Goal: Task Accomplishment & Management: Use online tool/utility

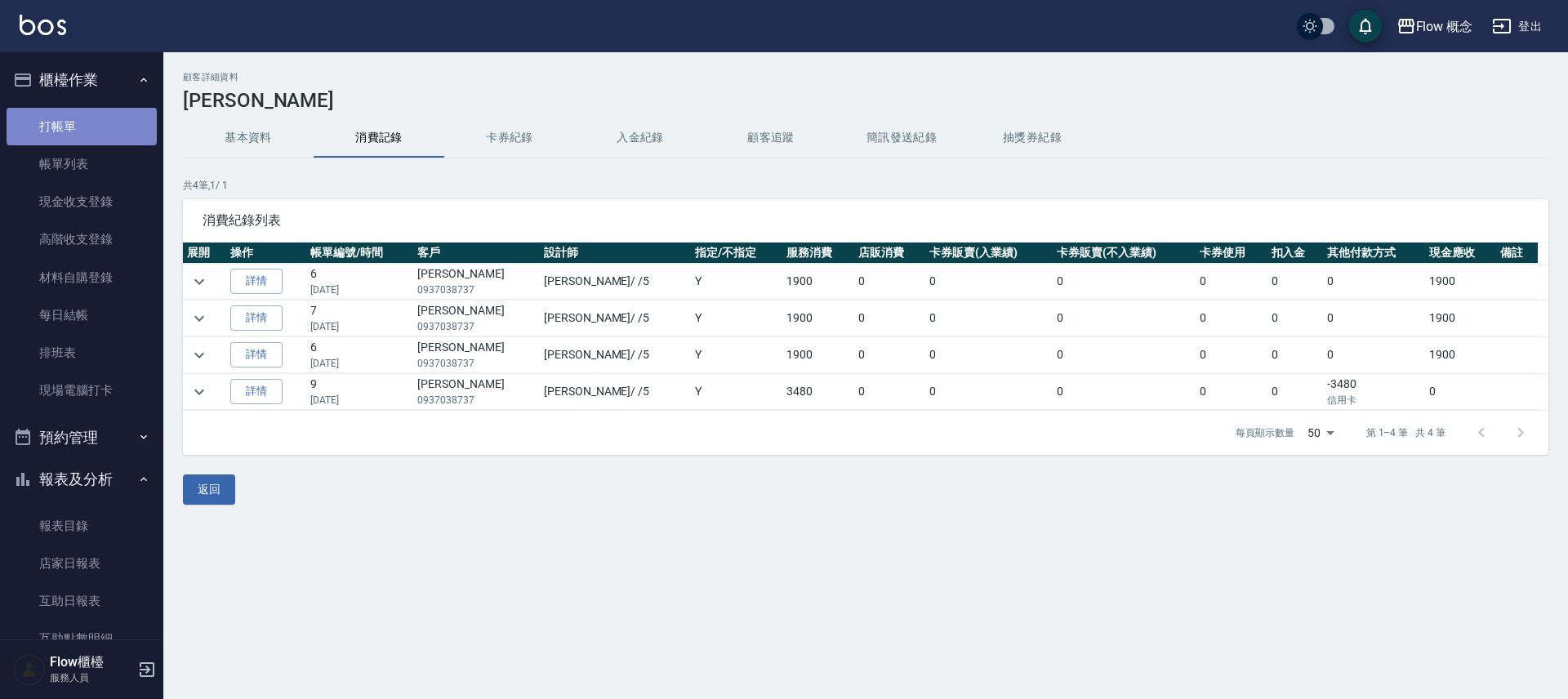
click at [82, 129] on link "打帳單" at bounding box center [82, 127] width 151 height 38
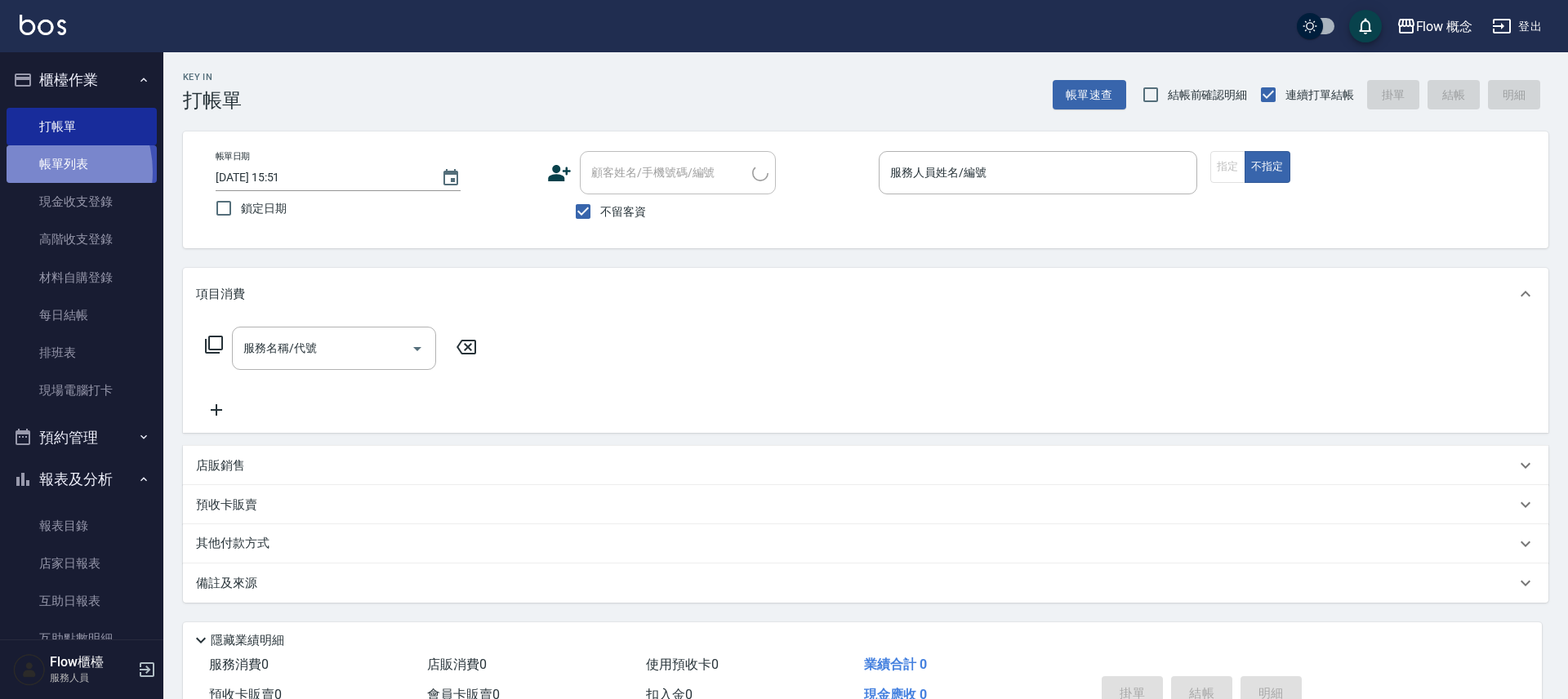
click at [42, 170] on link "帳單列表" at bounding box center [82, 164] width 151 height 38
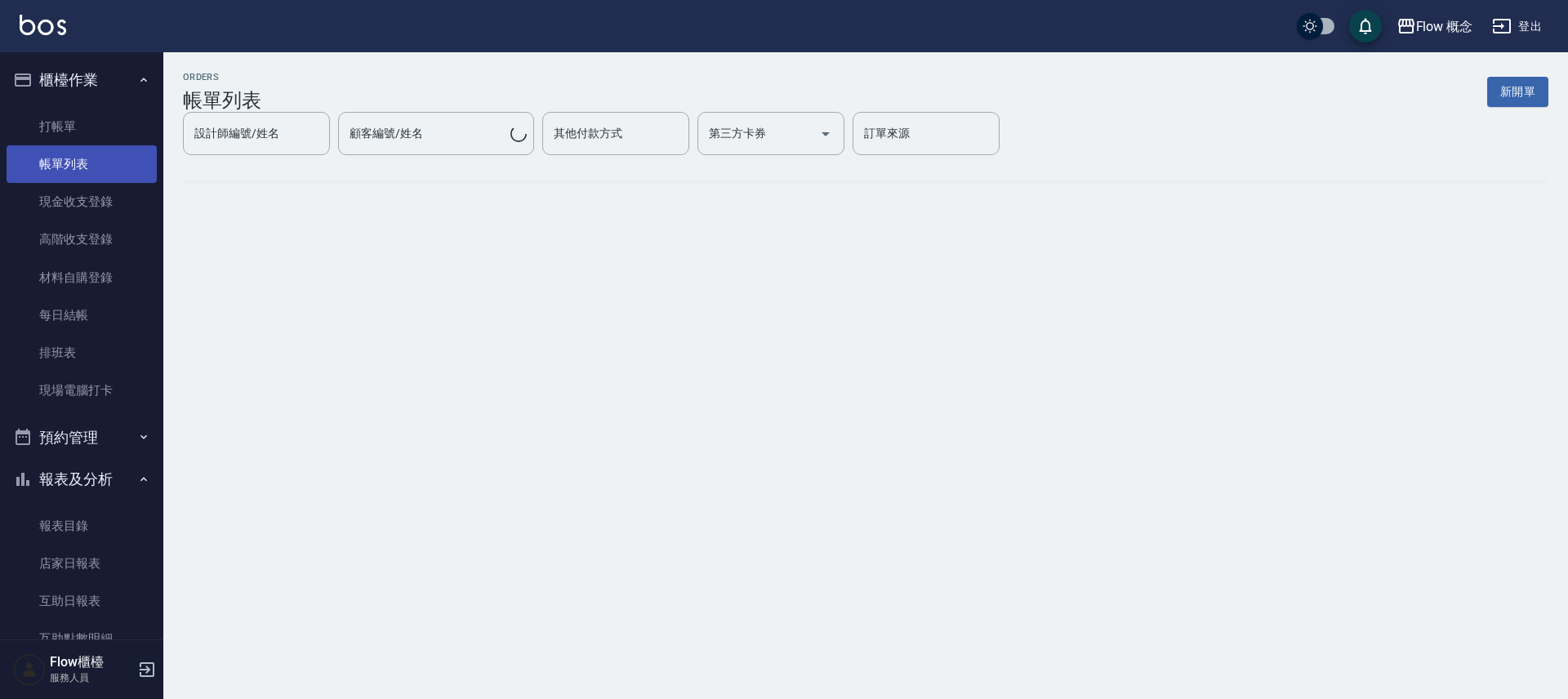
click at [65, 162] on link "帳單列表" at bounding box center [82, 164] width 151 height 38
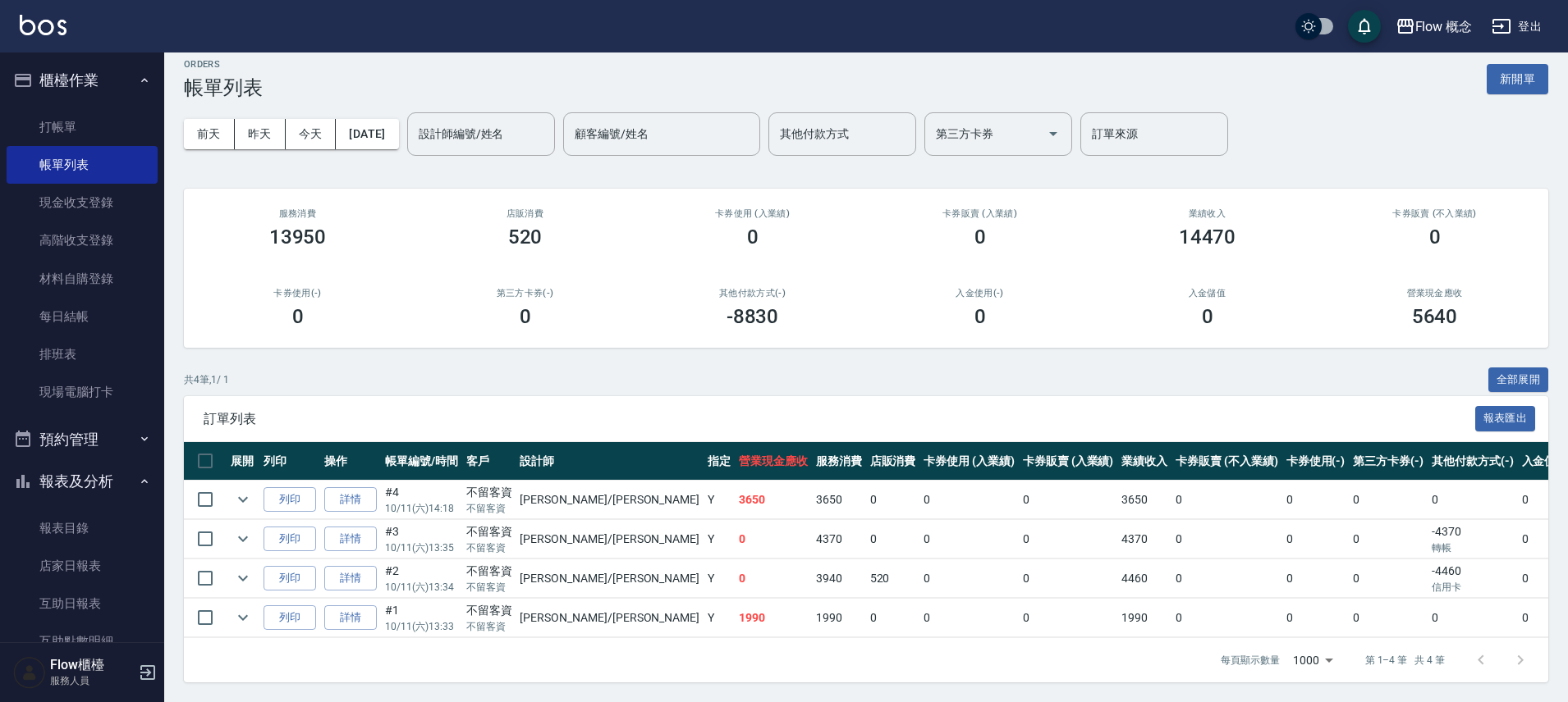
scroll to position [25, 0]
click at [355, 488] on link "詳情" at bounding box center [350, 500] width 53 height 25
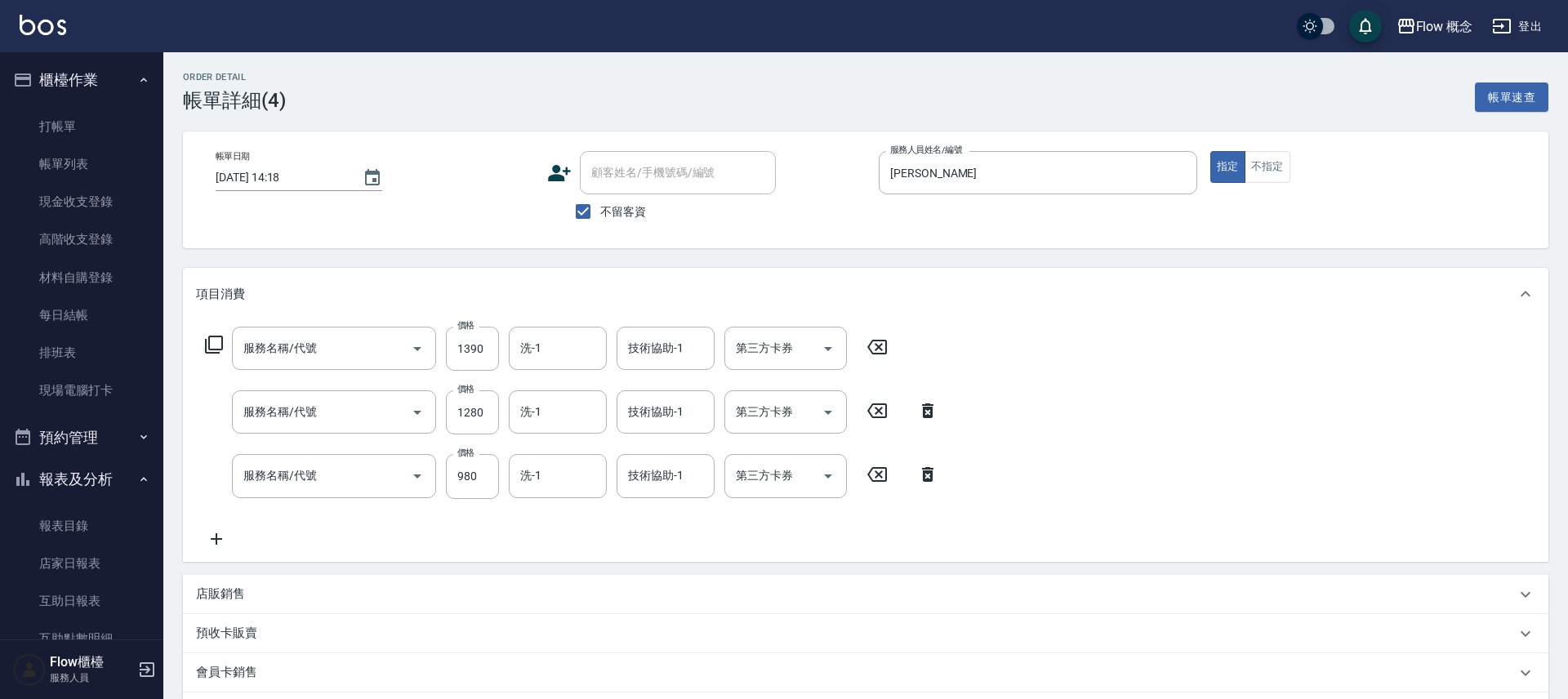
type input "[DATE] 14:18"
checkbox input "true"
type input "[PERSON_NAME]"
type input "FB/Instagram"
type input "補燙(303)"
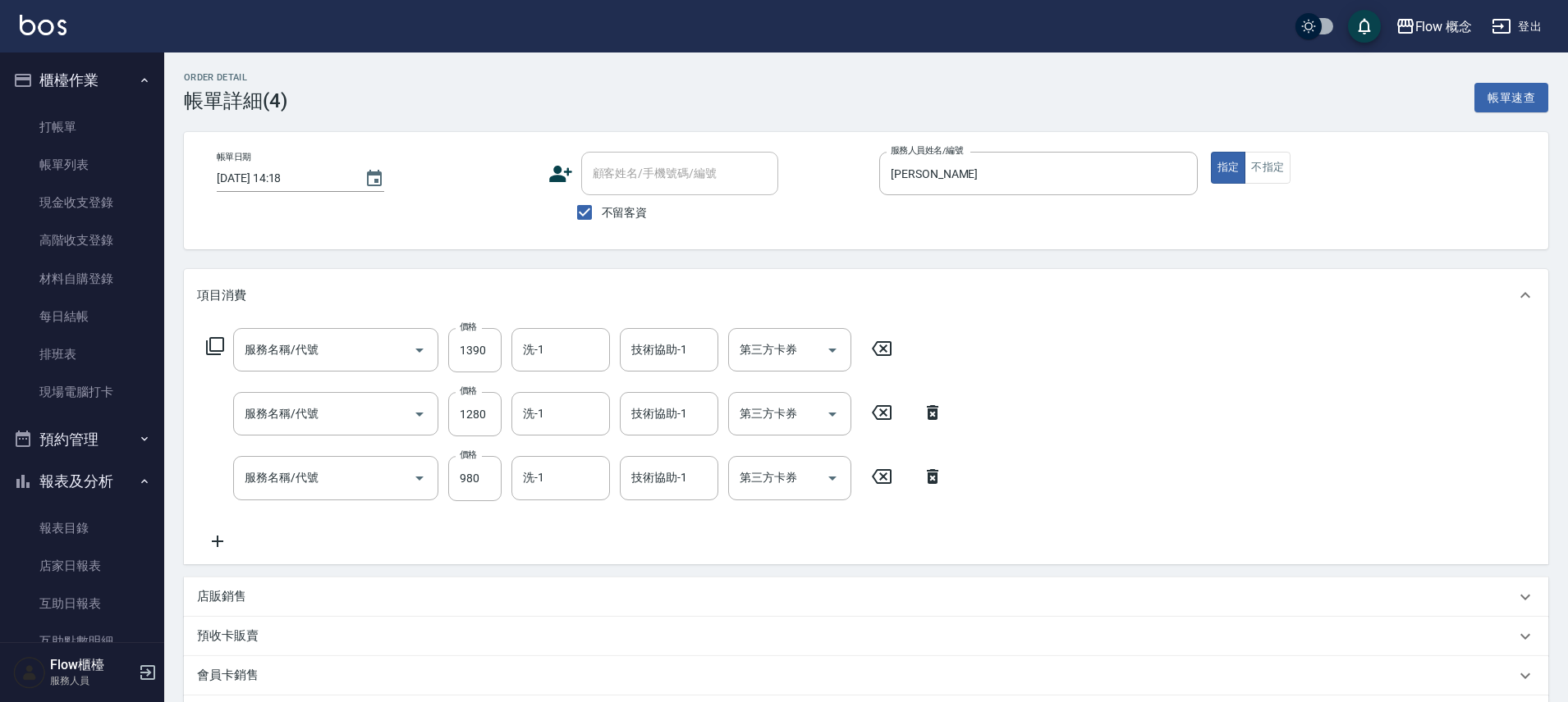
type input "單劑式護髮([PERSON_NAME])(519)"
type input "剪髮(201)"
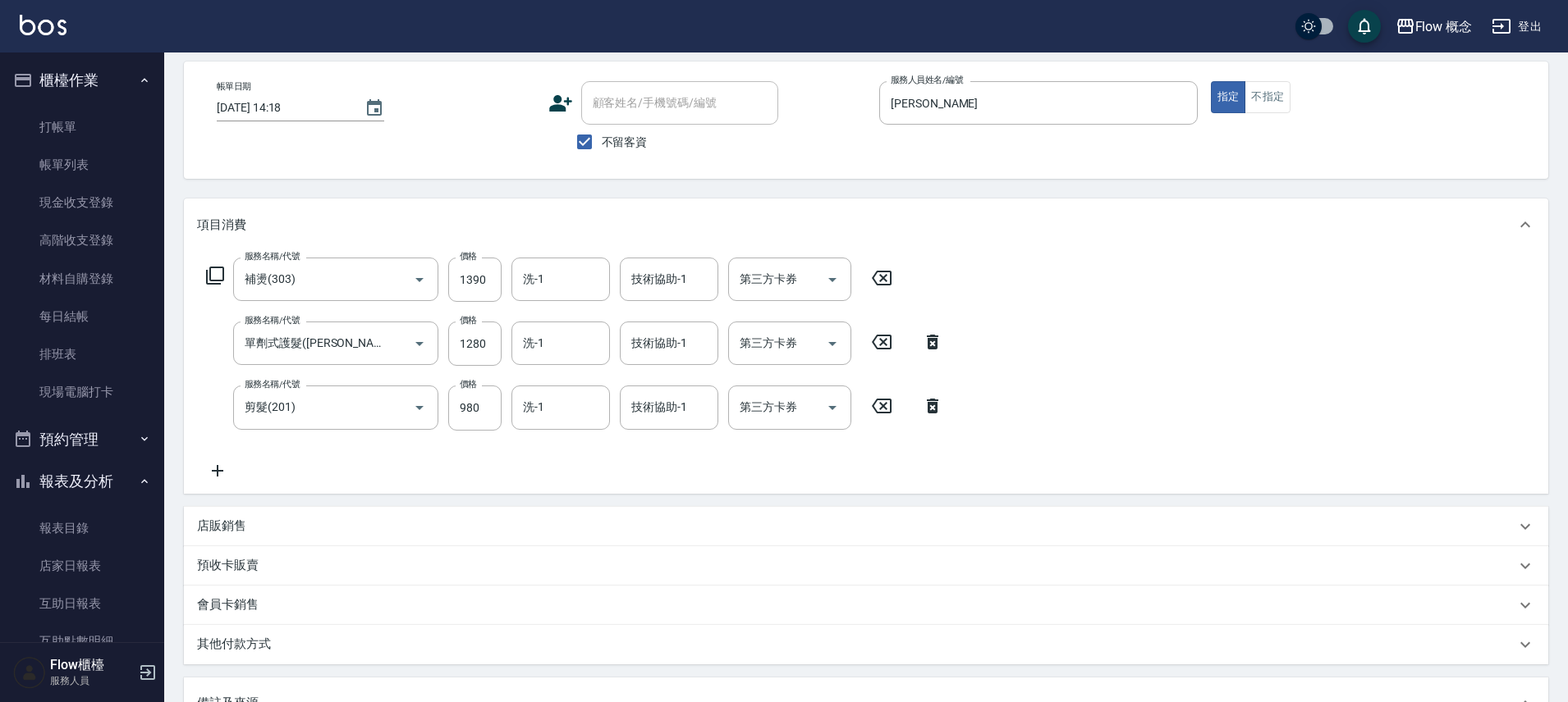
scroll to position [16, 0]
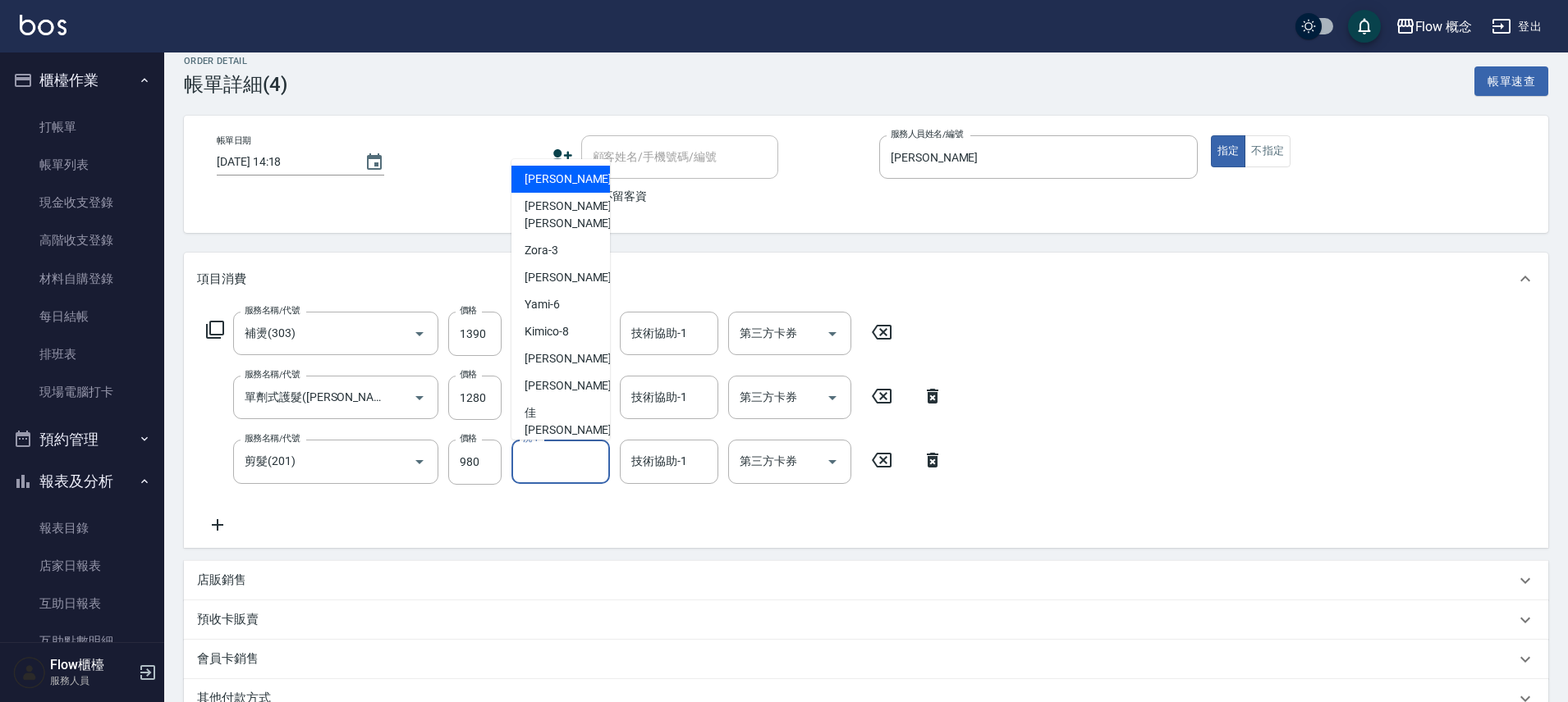
click at [573, 455] on input "洗-1" at bounding box center [560, 461] width 84 height 29
click at [576, 399] on div "佳[PERSON_NAME] -17" at bounding box center [560, 421] width 99 height 44
type input "佳[PERSON_NAME]-17"
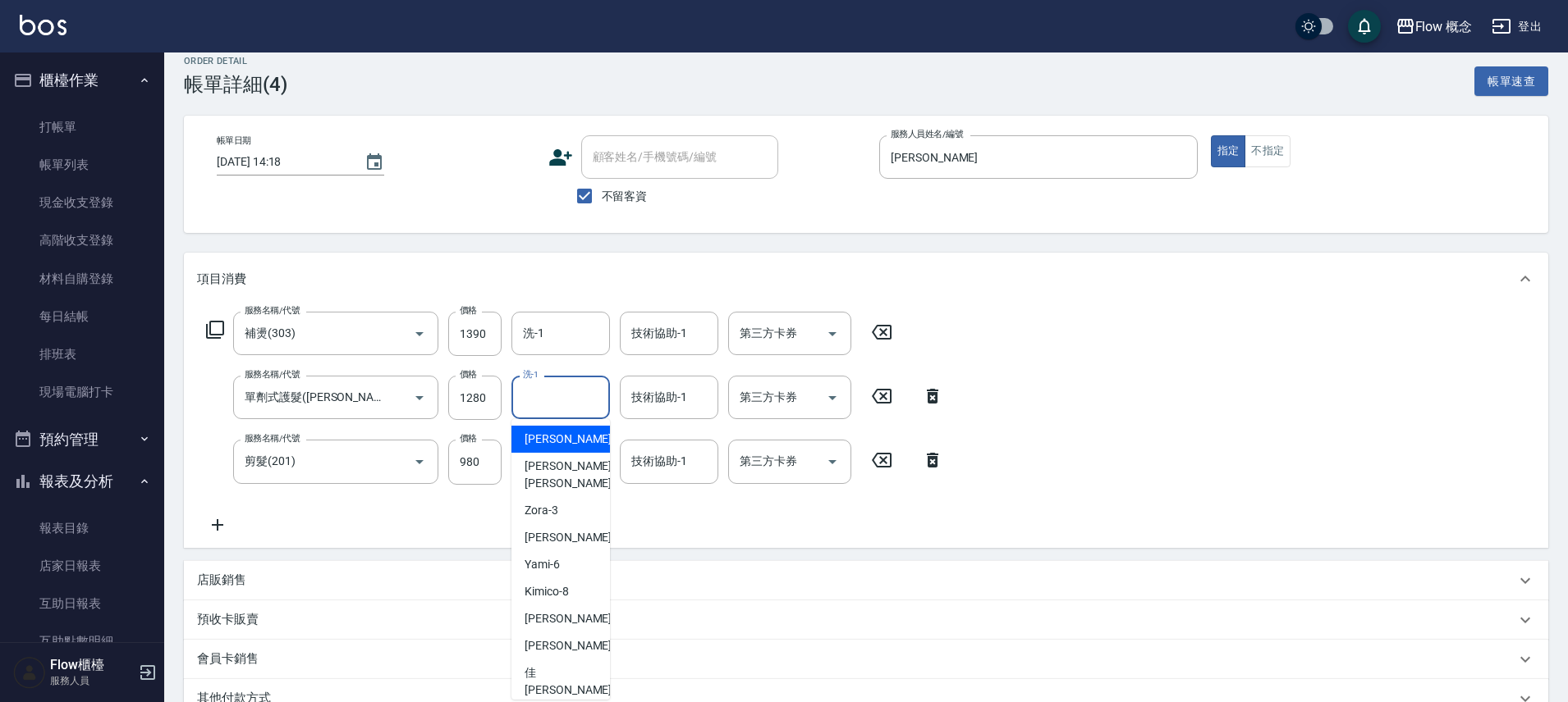
click at [572, 394] on input "洗-1" at bounding box center [560, 397] width 84 height 29
click at [560, 665] on span "佳[PERSON_NAME] -17" at bounding box center [576, 682] width 104 height 35
type input "佳[PERSON_NAME]-17"
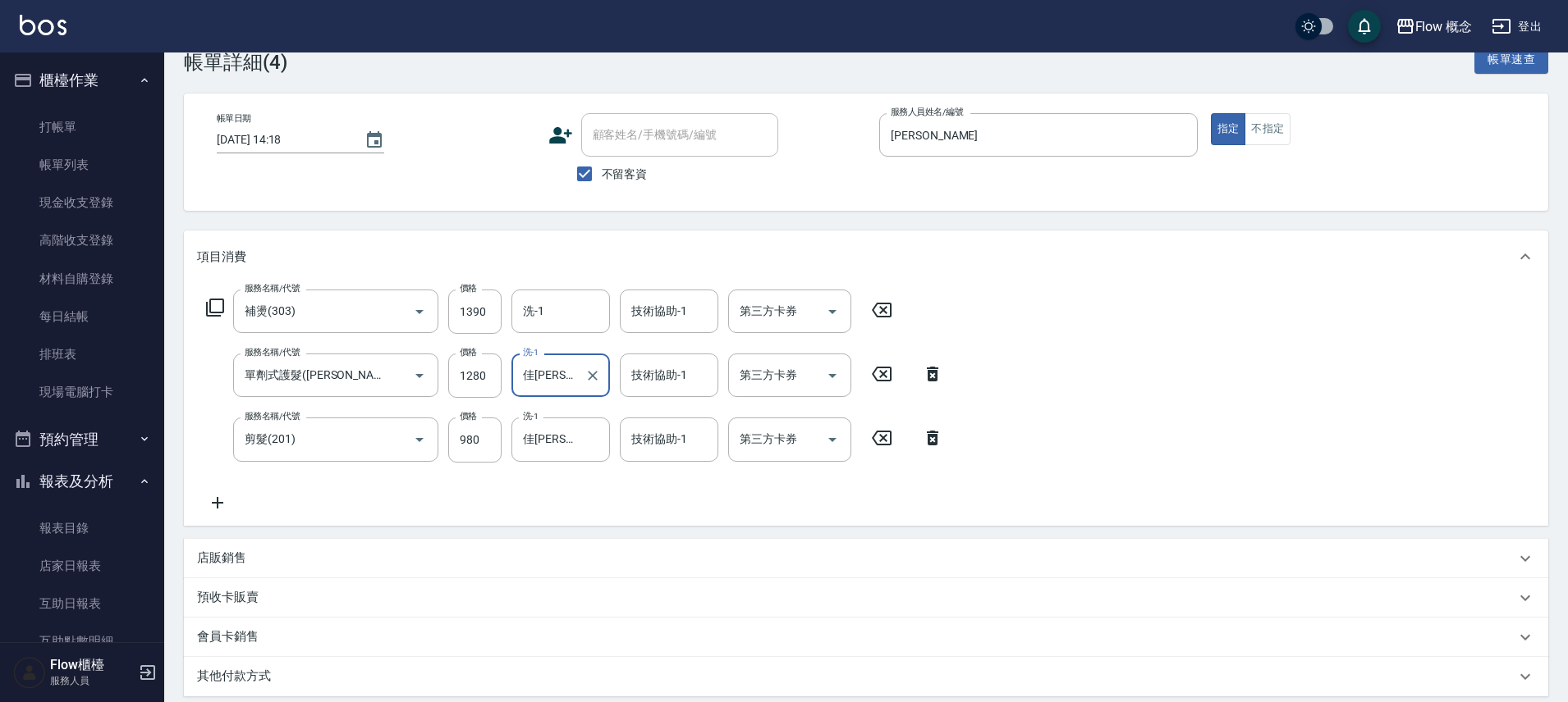
scroll to position [50, 0]
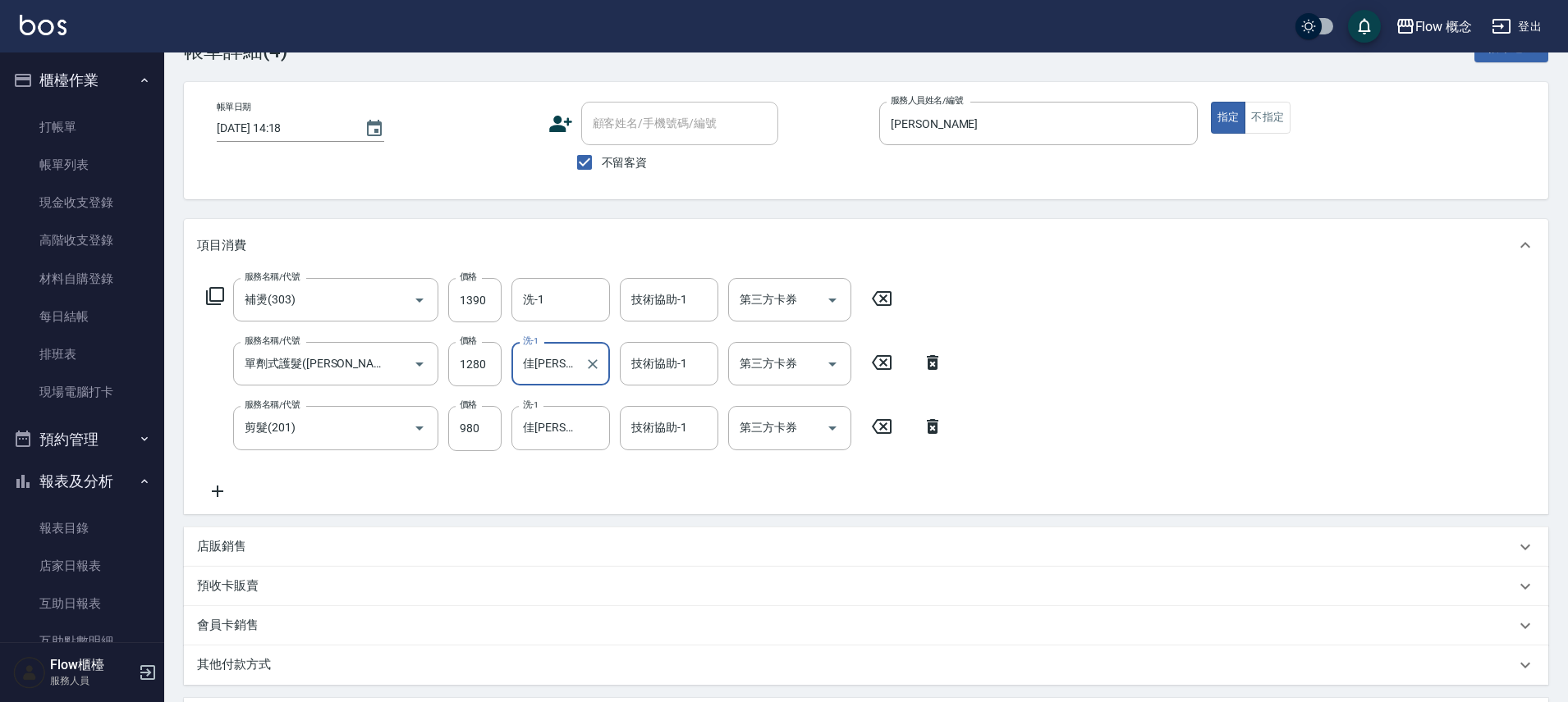
drag, startPoint x: 405, startPoint y: 641, endPoint x: 422, endPoint y: 652, distance: 20.2
click at [405, 641] on div "會員卡銷售" at bounding box center [866, 626] width 1364 height 40
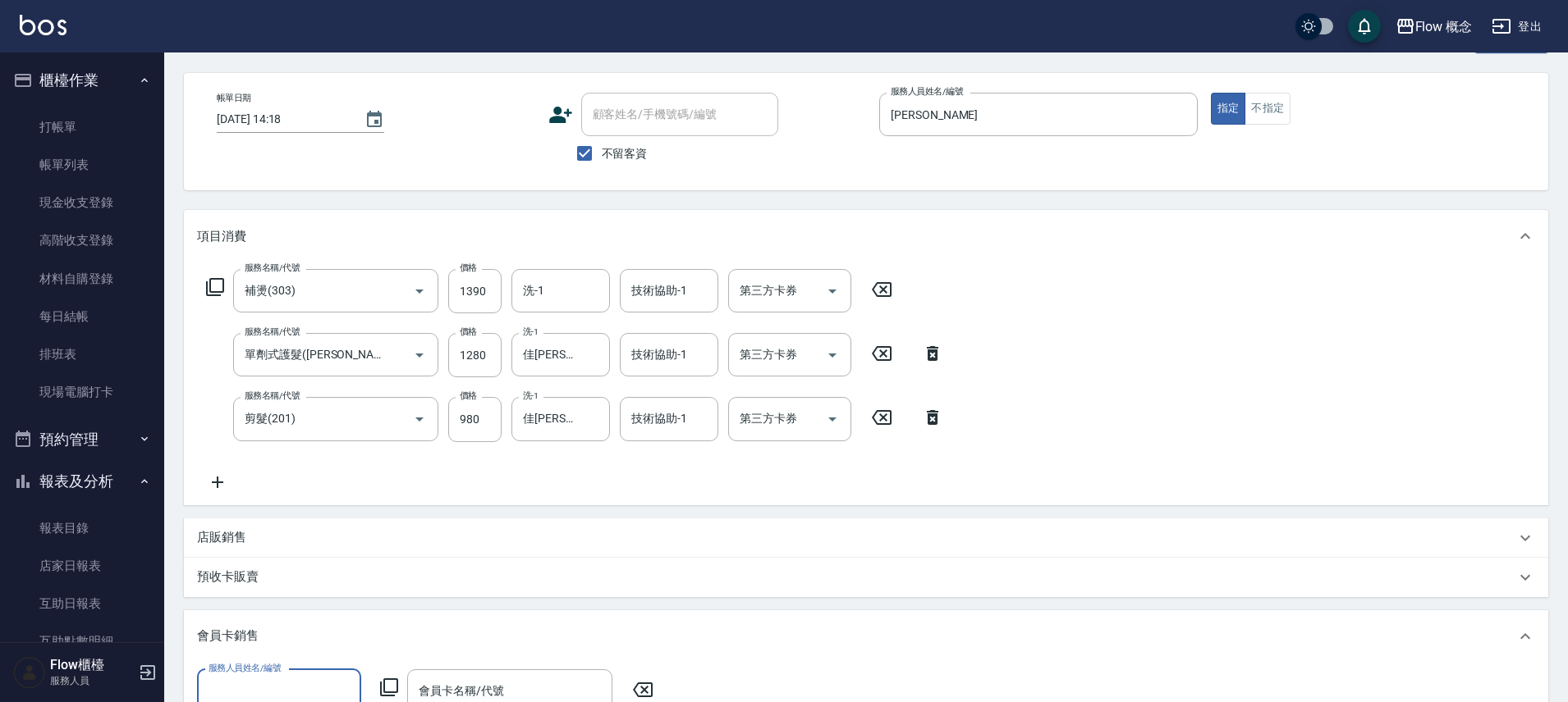
scroll to position [402, 0]
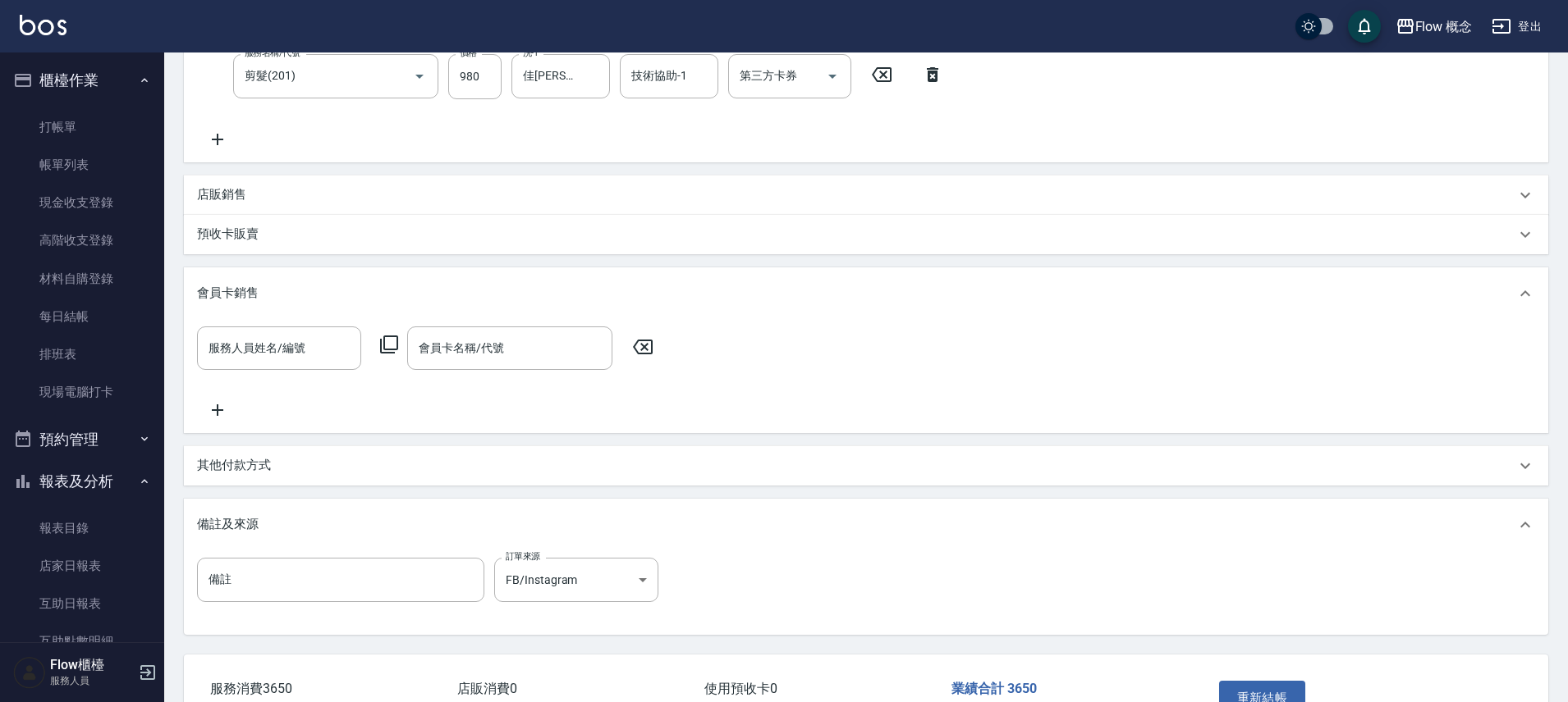
click at [358, 467] on div "其他付款方式" at bounding box center [866, 466] width 1364 height 40
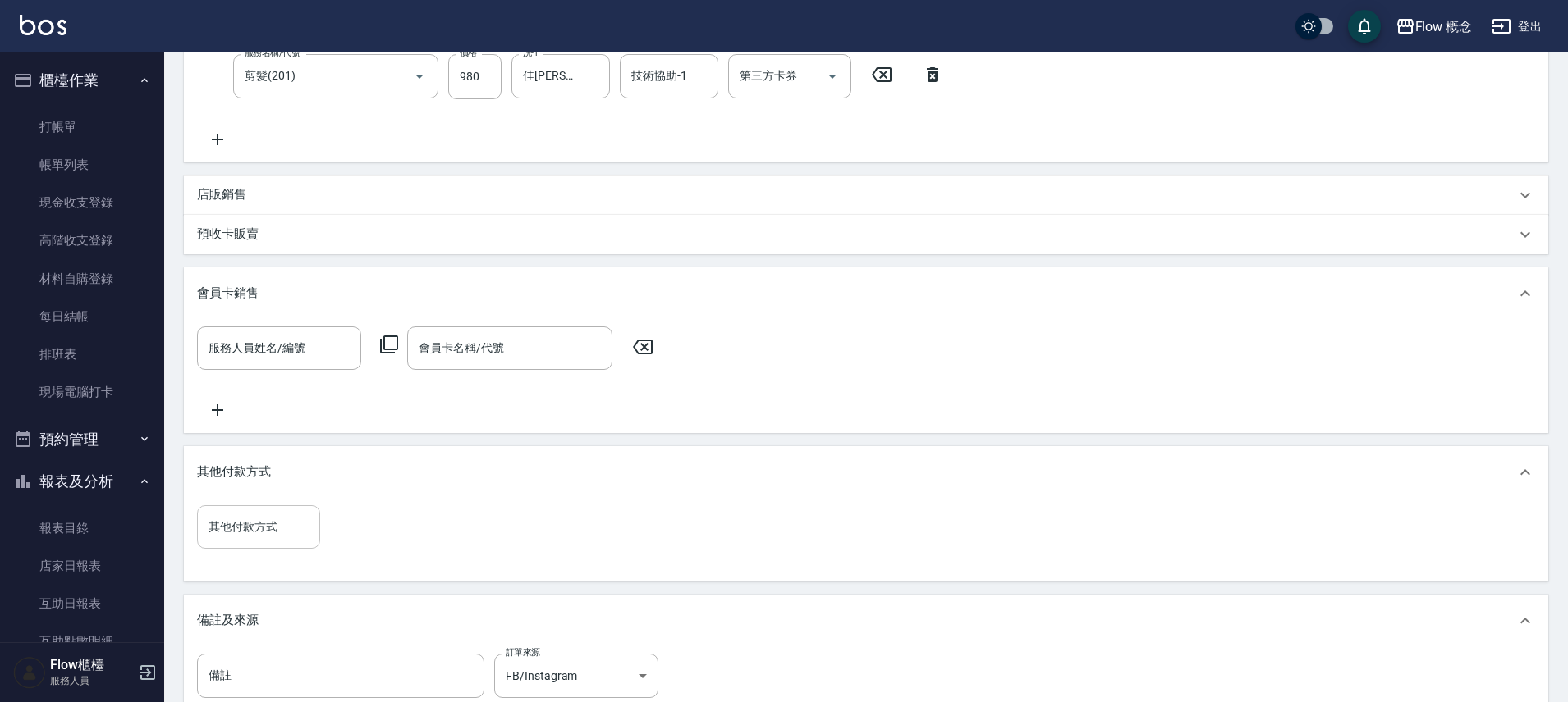
click at [281, 549] on div "其他付款方式" at bounding box center [259, 527] width 123 height 43
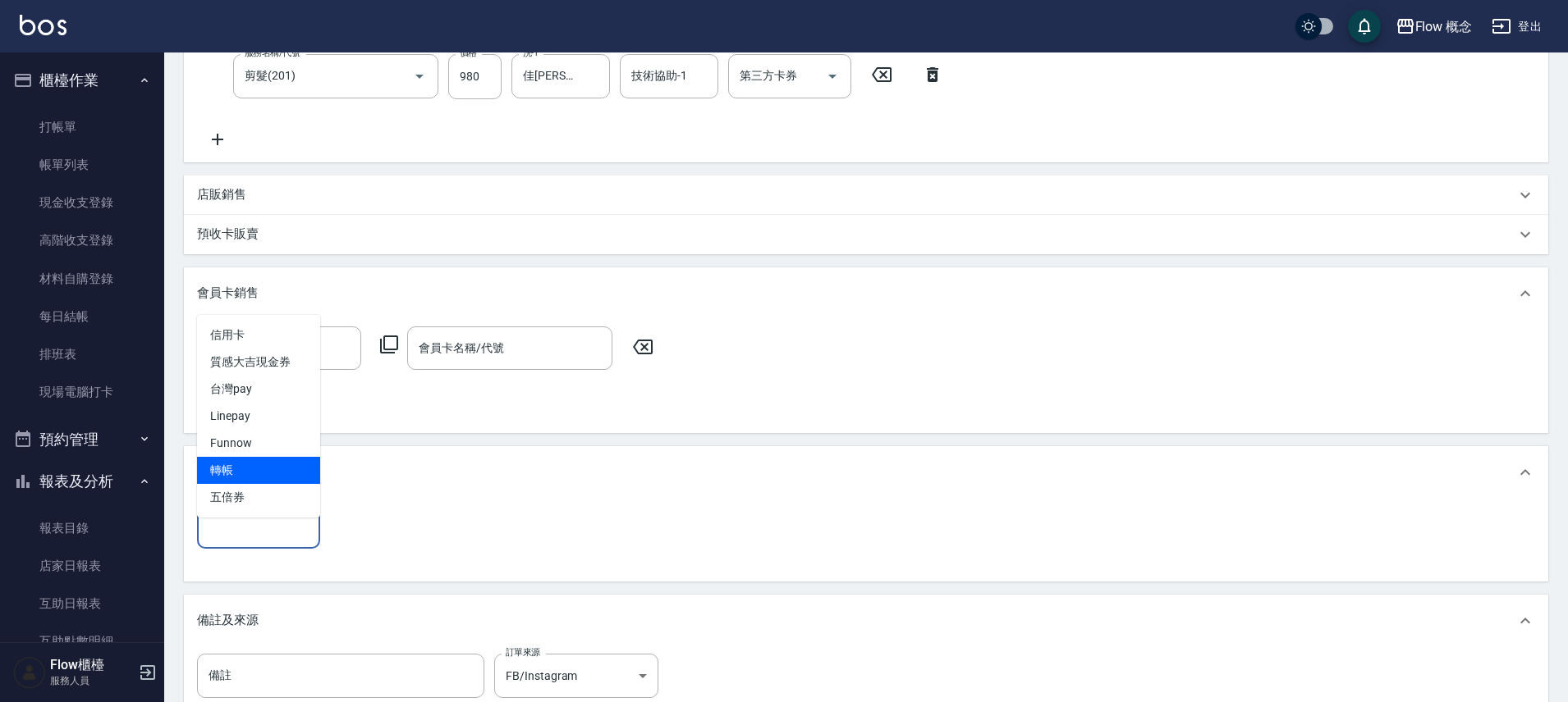
click at [220, 464] on span "轉帳" at bounding box center [259, 470] width 123 height 27
type input "轉帳"
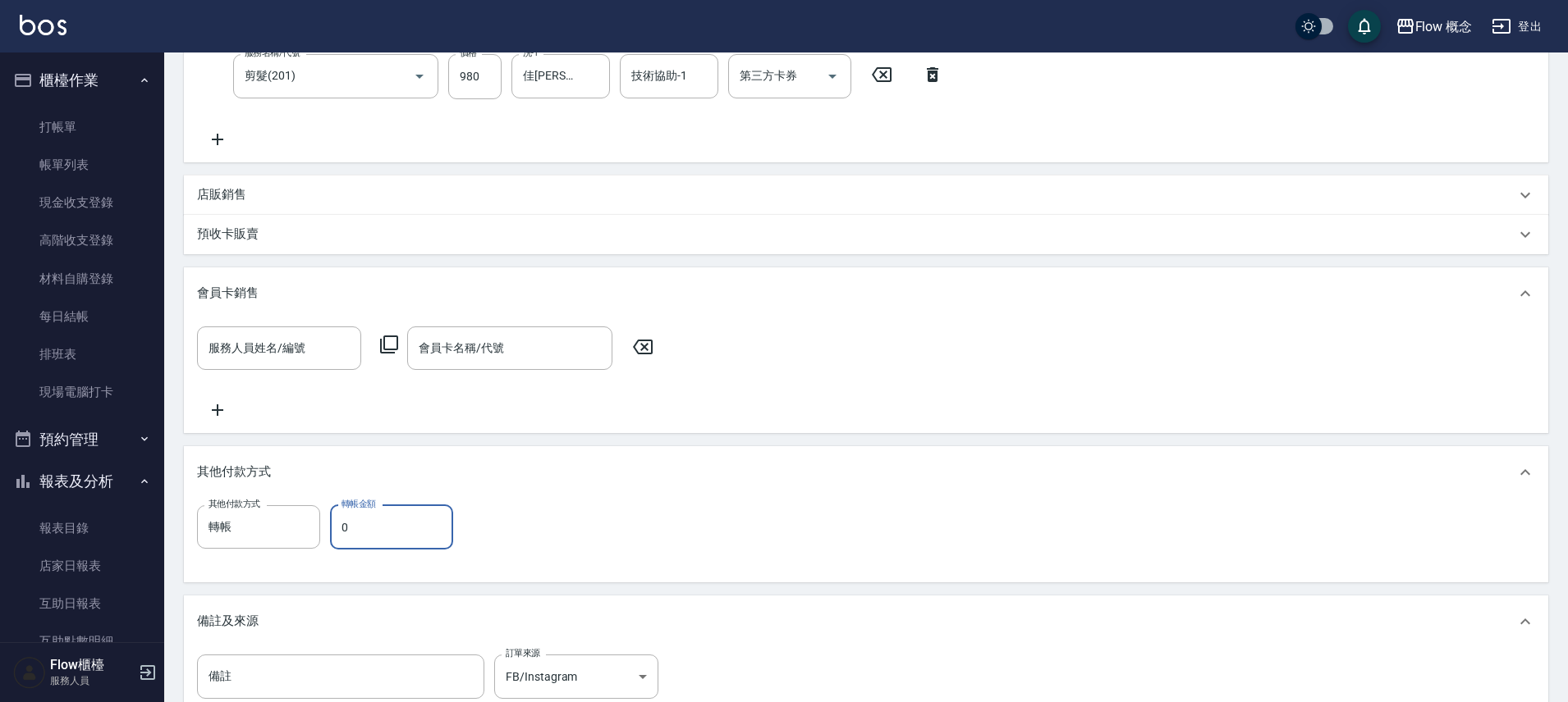
click at [385, 545] on input "0" at bounding box center [392, 527] width 123 height 44
click at [396, 550] on input "0" at bounding box center [392, 527] width 123 height 44
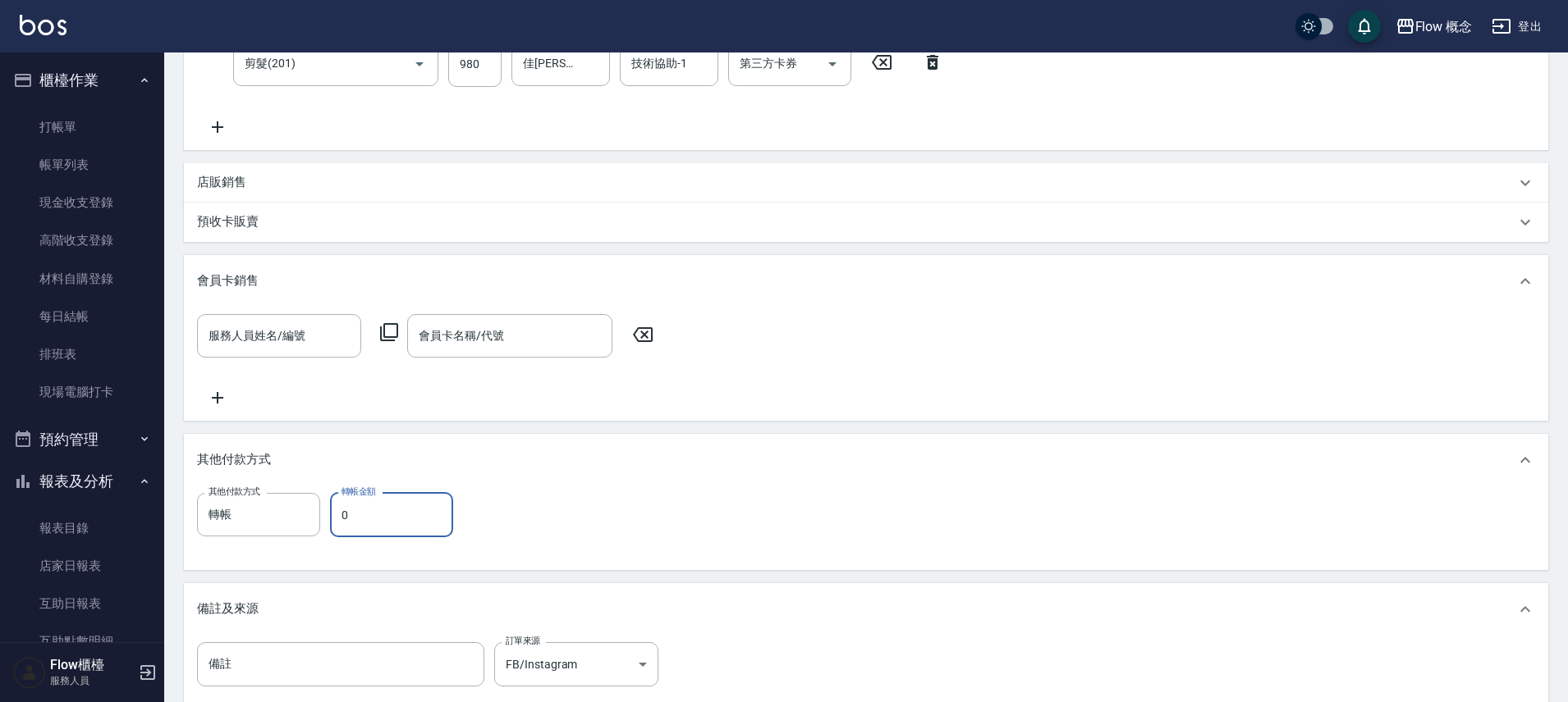
scroll to position [426, 0]
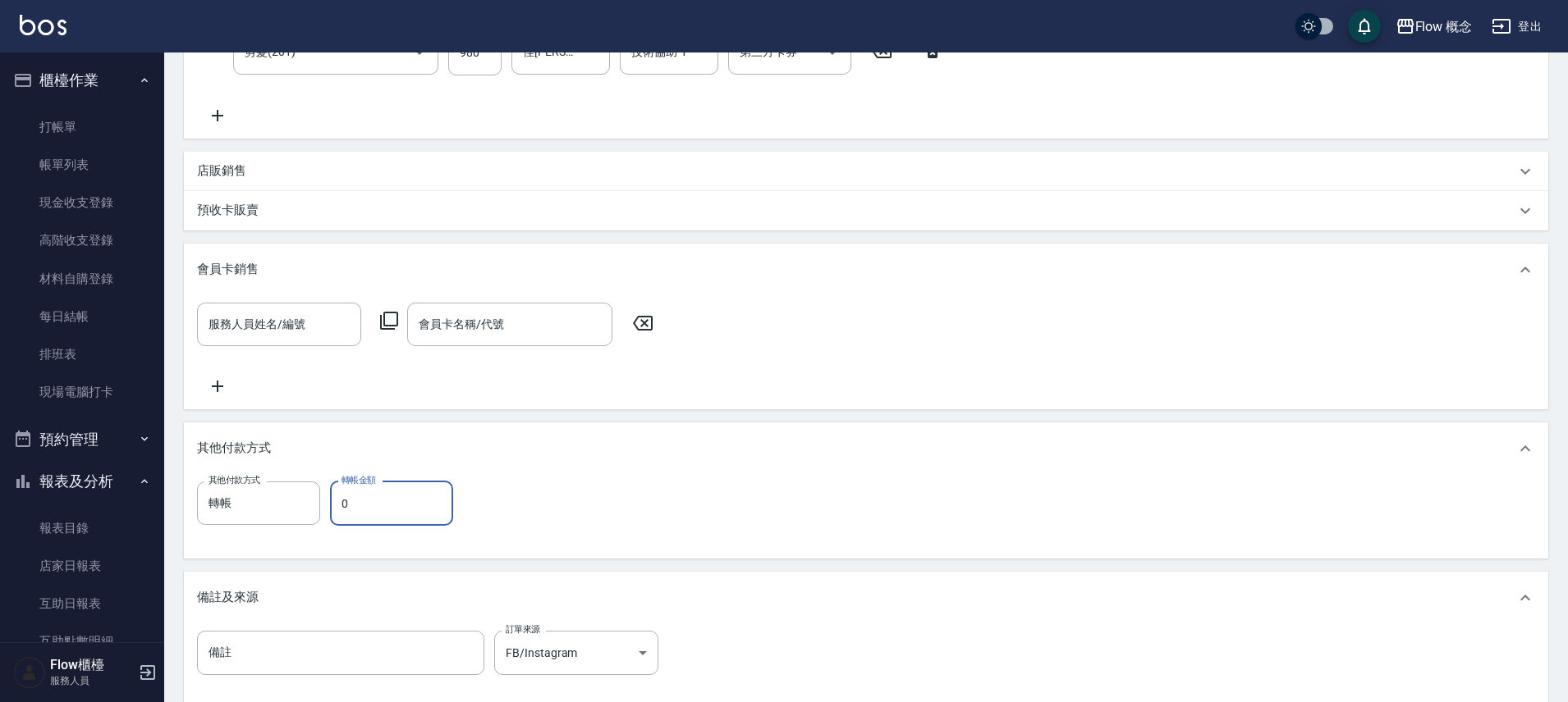
click at [388, 526] on input "0" at bounding box center [392, 503] width 123 height 44
click at [388, 525] on input "0" at bounding box center [392, 503] width 123 height 44
click at [382, 507] on input "0" at bounding box center [392, 503] width 123 height 44
click at [380, 523] on input "0" at bounding box center [392, 503] width 123 height 44
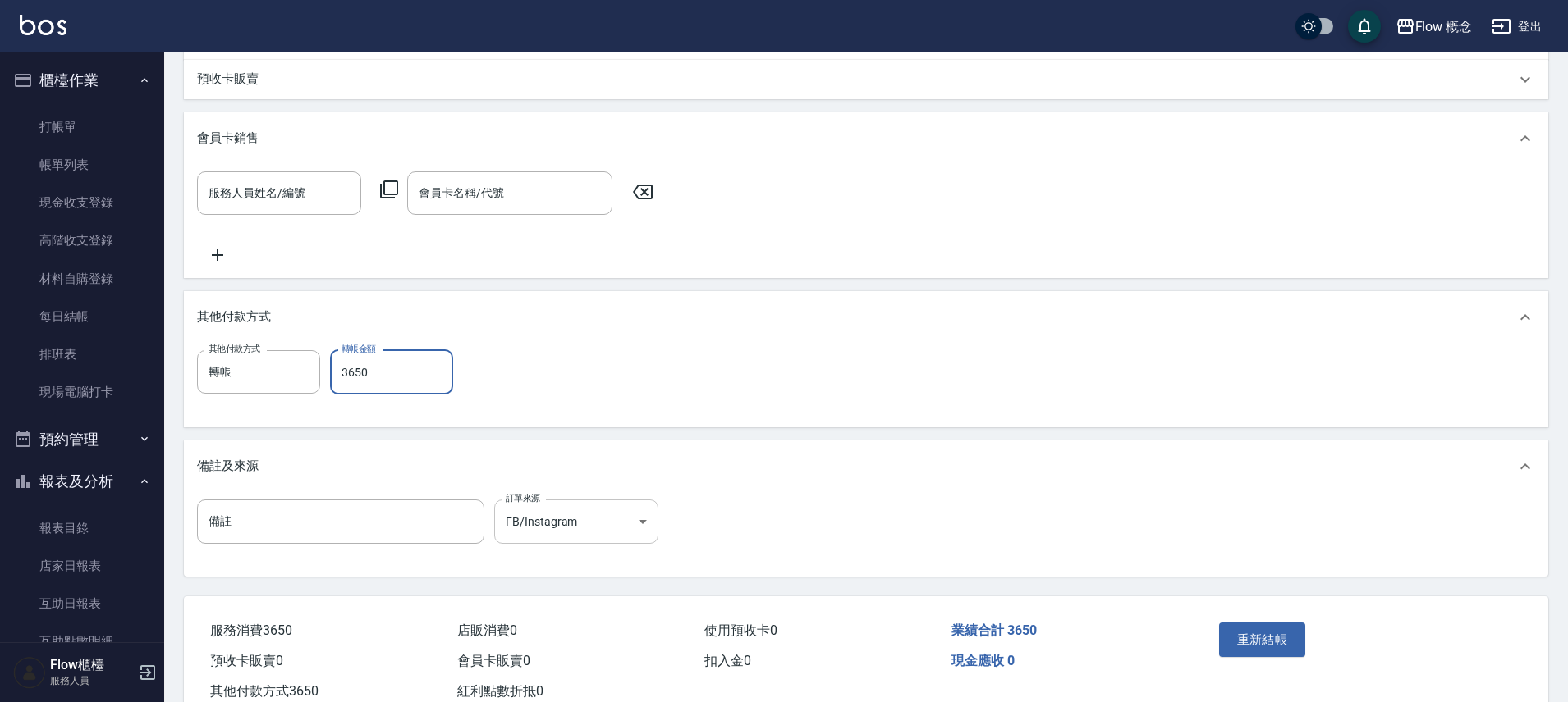
scroll to position [621, 0]
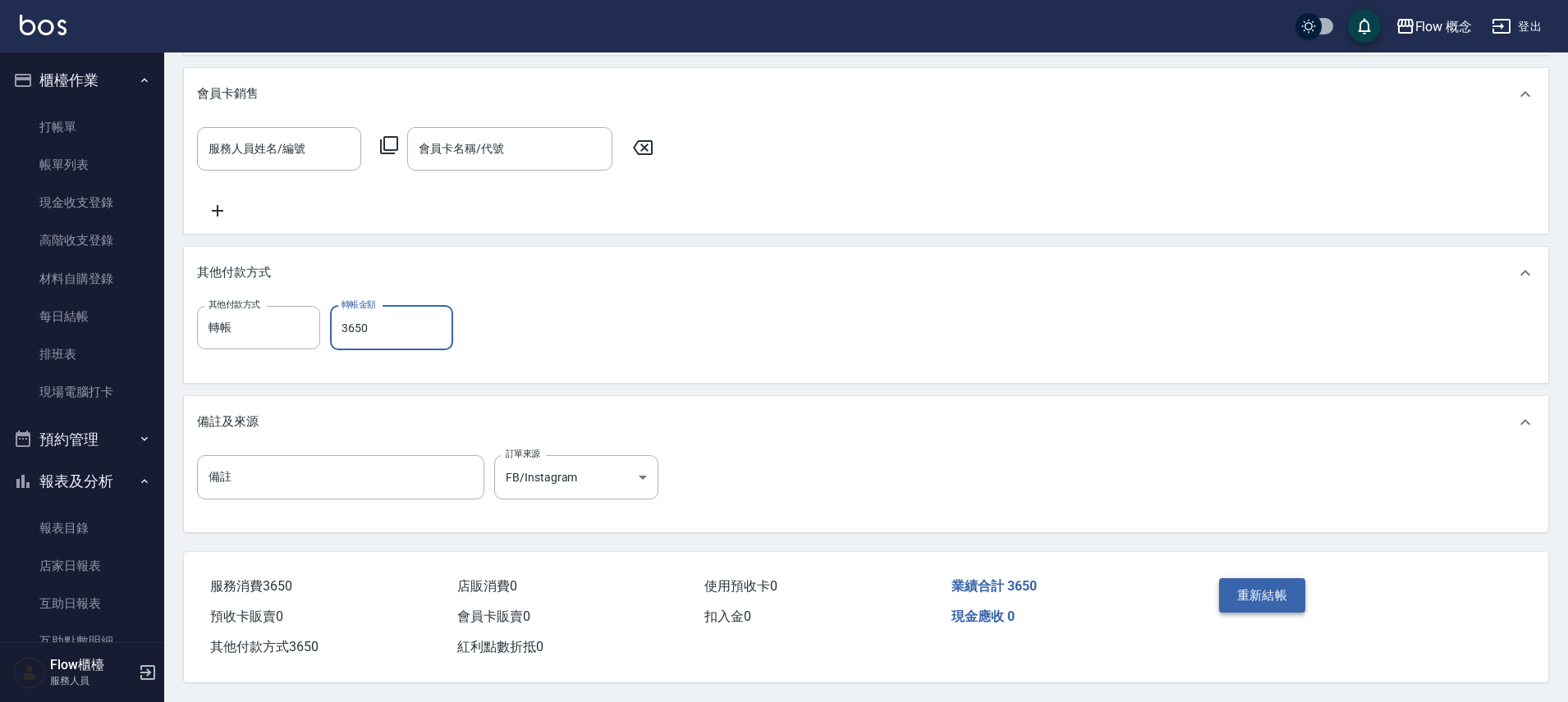
type input "3650"
click at [1261, 597] on button "重新結帳" at bounding box center [1262, 596] width 87 height 35
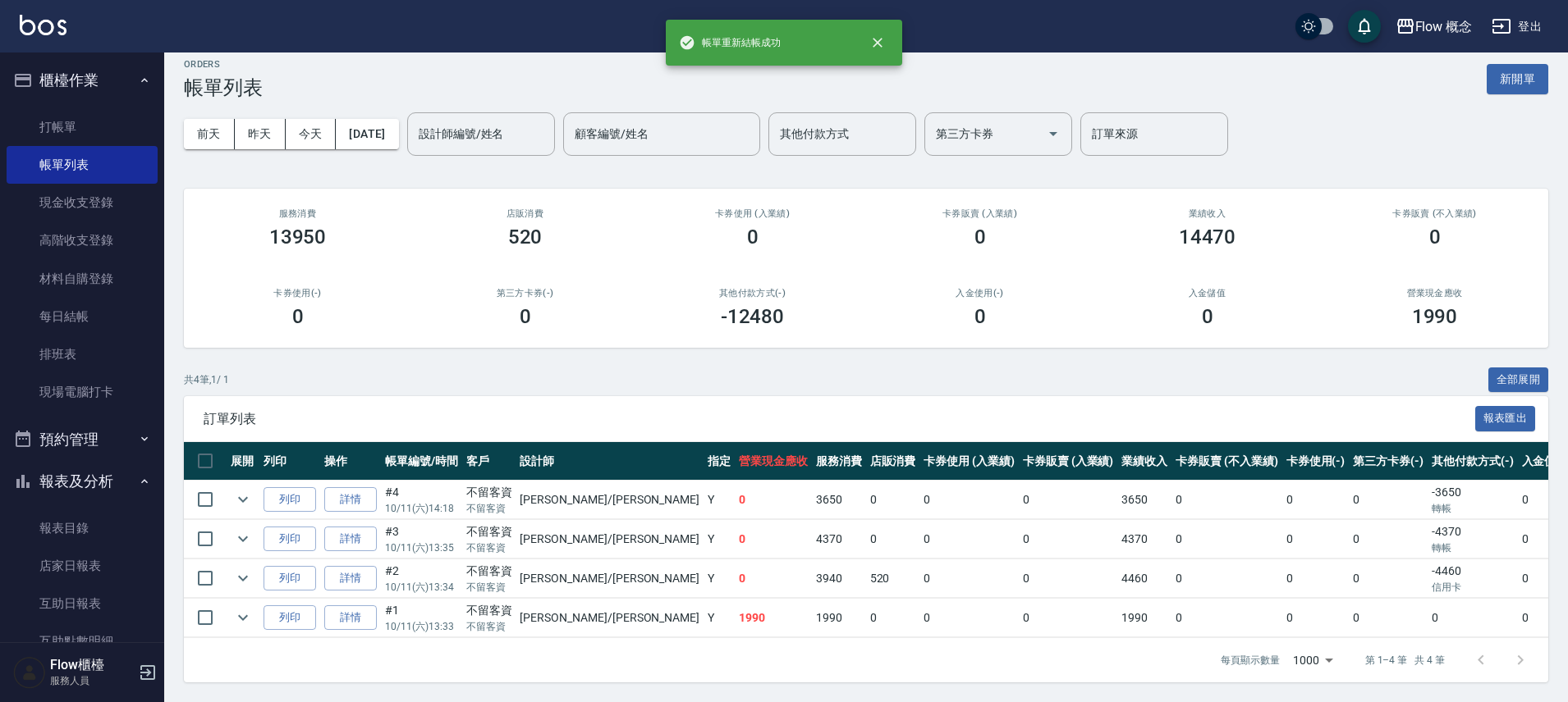
scroll to position [25, 0]
